Goal: Task Accomplishment & Management: Use online tool/utility

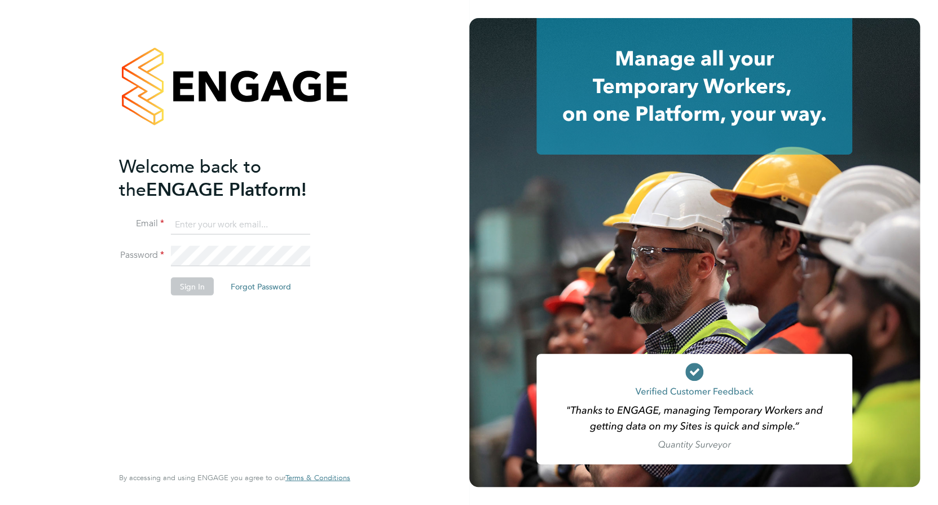
type input "richard.jamnitzky@vistry.co.uk"
click at [187, 284] on button "Sign In" at bounding box center [192, 286] width 43 height 18
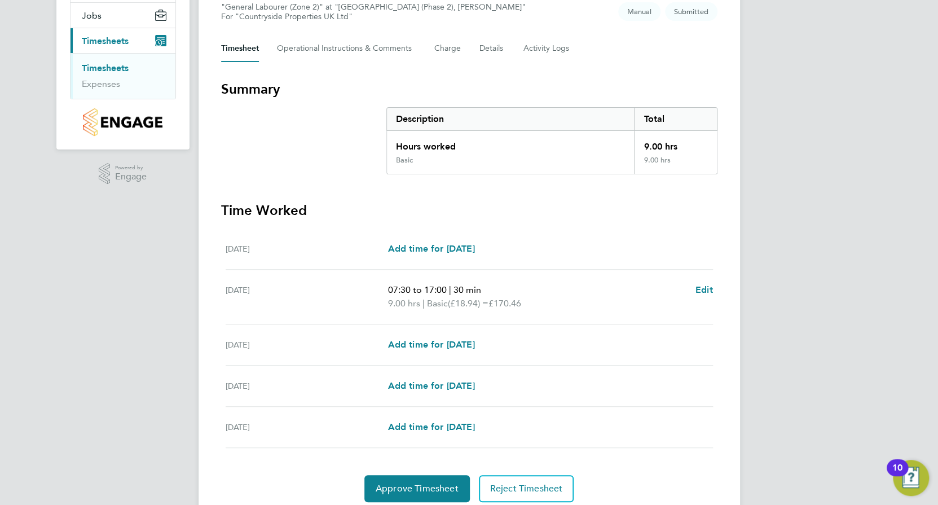
scroll to position [173, 0]
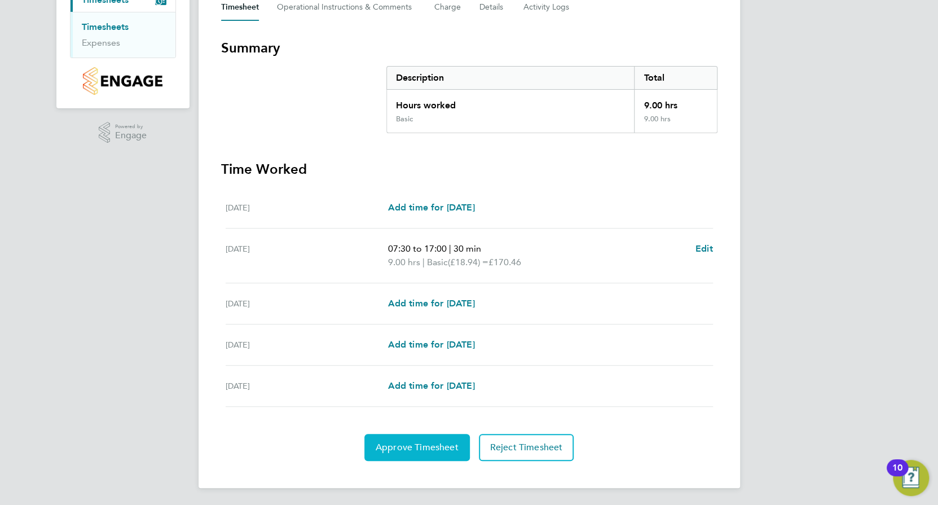
click at [415, 439] on button "Approve Timesheet" at bounding box center [418, 447] width 106 height 27
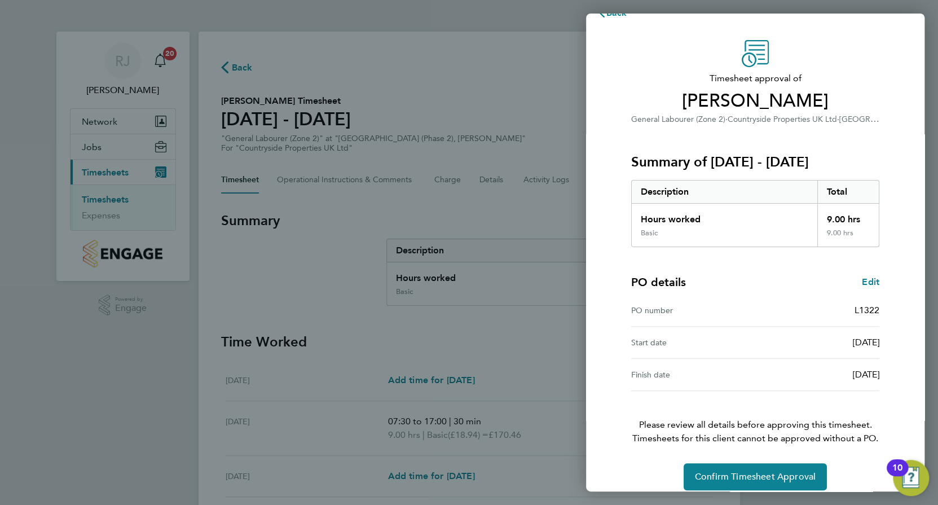
scroll to position [34, 0]
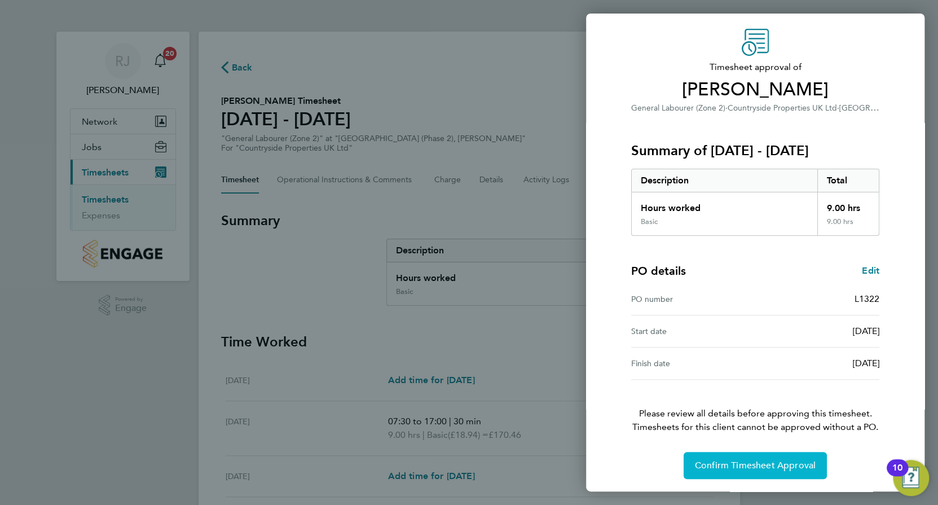
click at [723, 466] on span "Confirm Timesheet Approval" at bounding box center [755, 465] width 121 height 11
